Goal: Information Seeking & Learning: Understand process/instructions

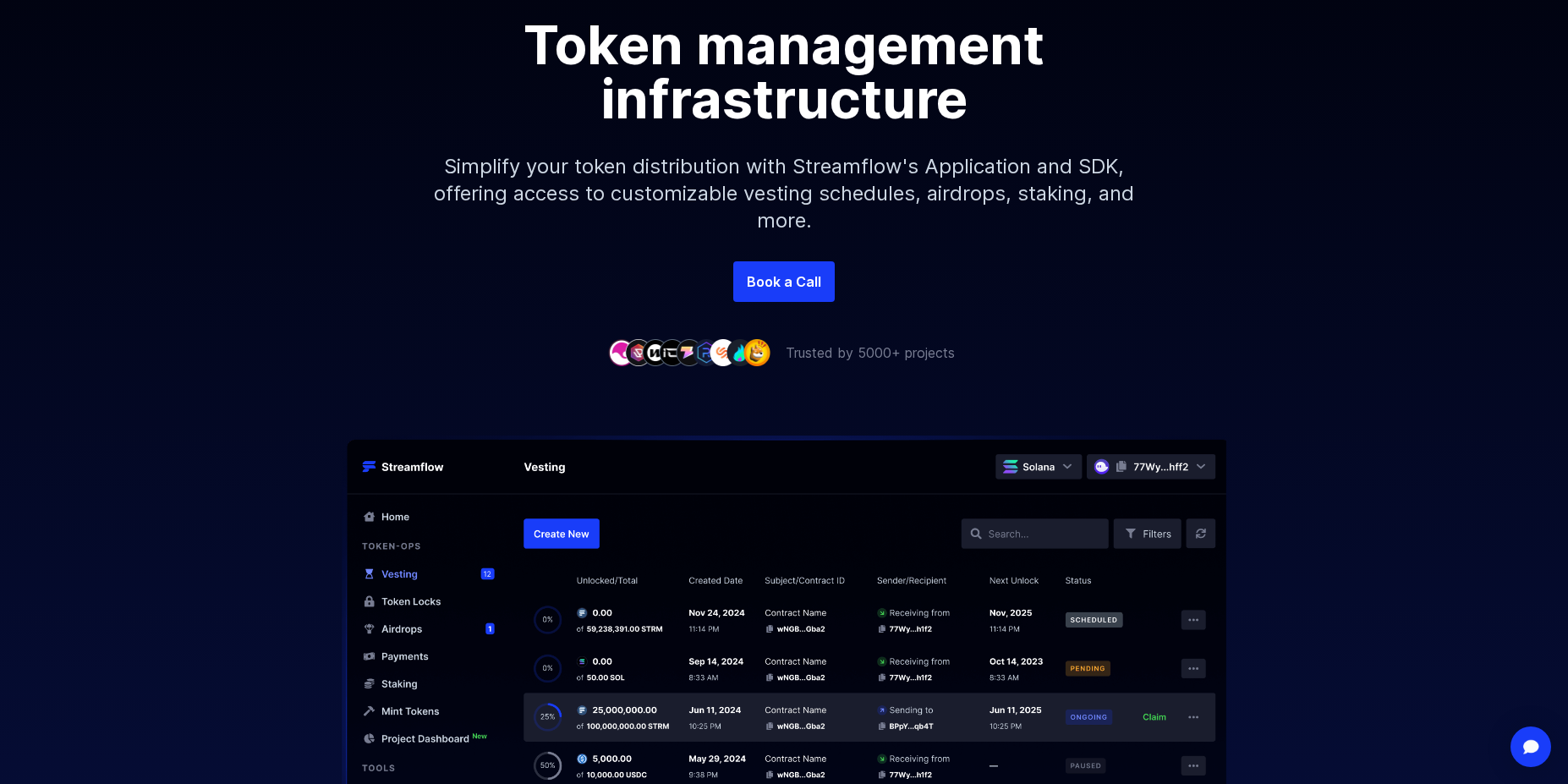
scroll to position [338, 0]
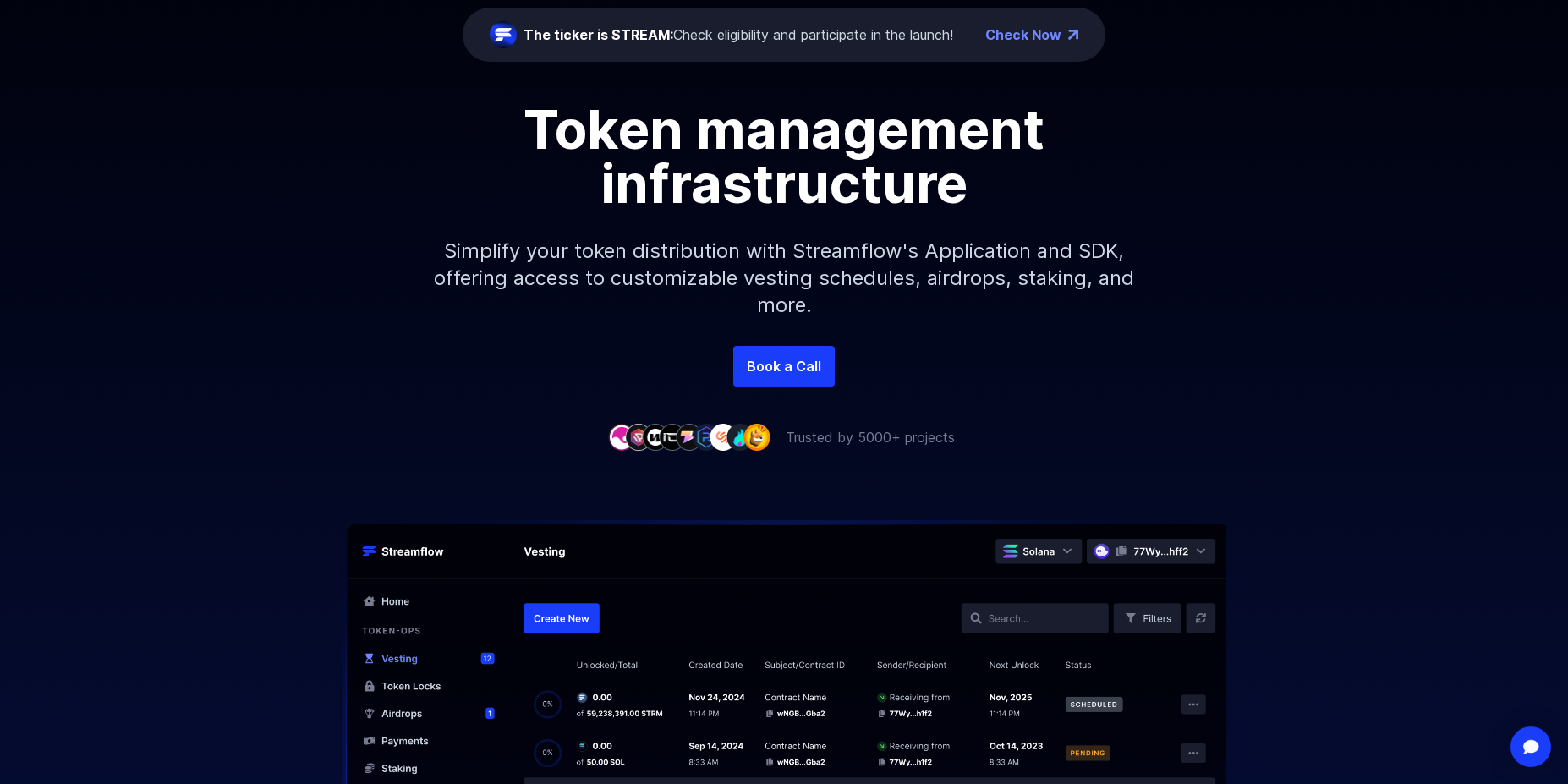
scroll to position [254, 0]
